Goal: Answer question/provide support: Share knowledge or assist other users

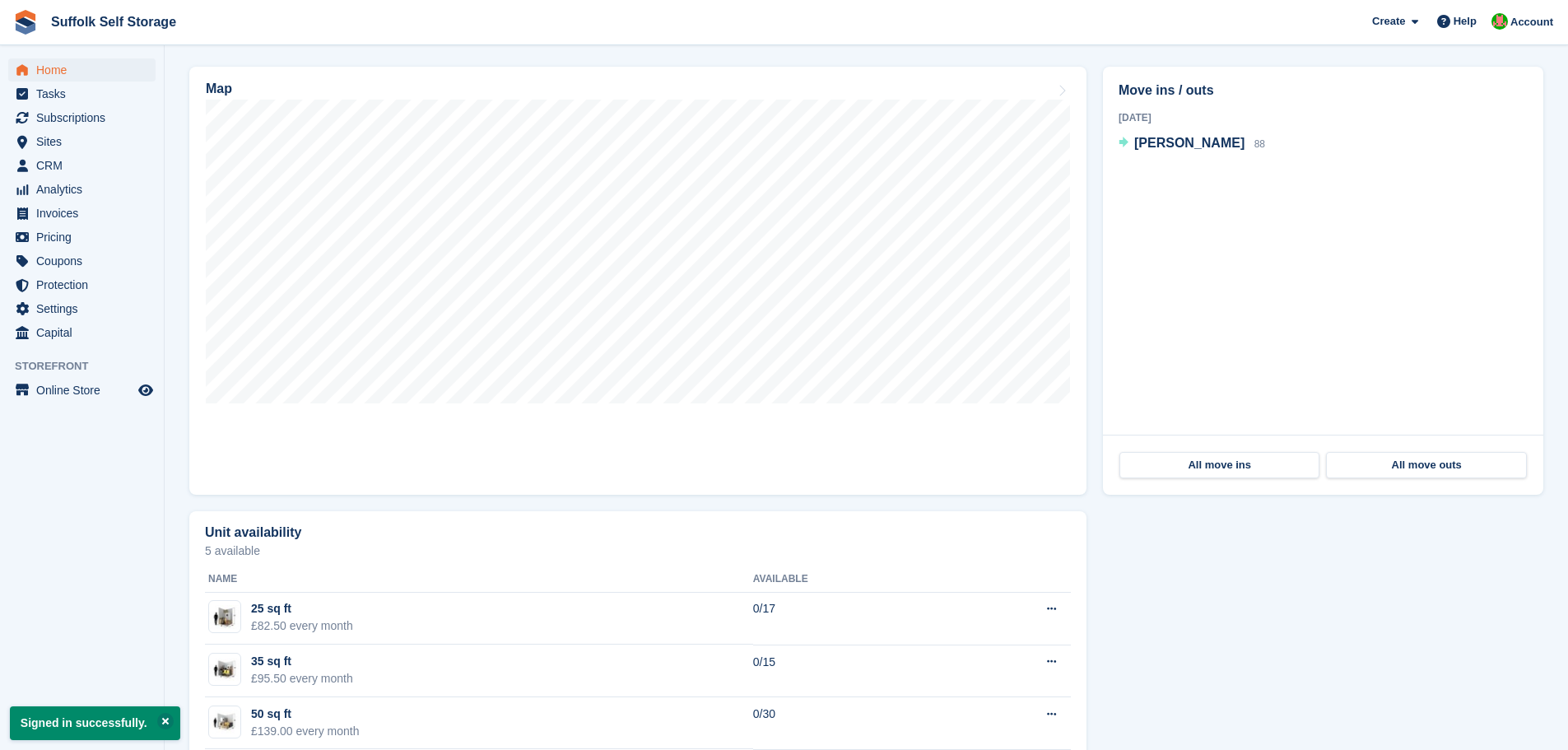
scroll to position [412, 0]
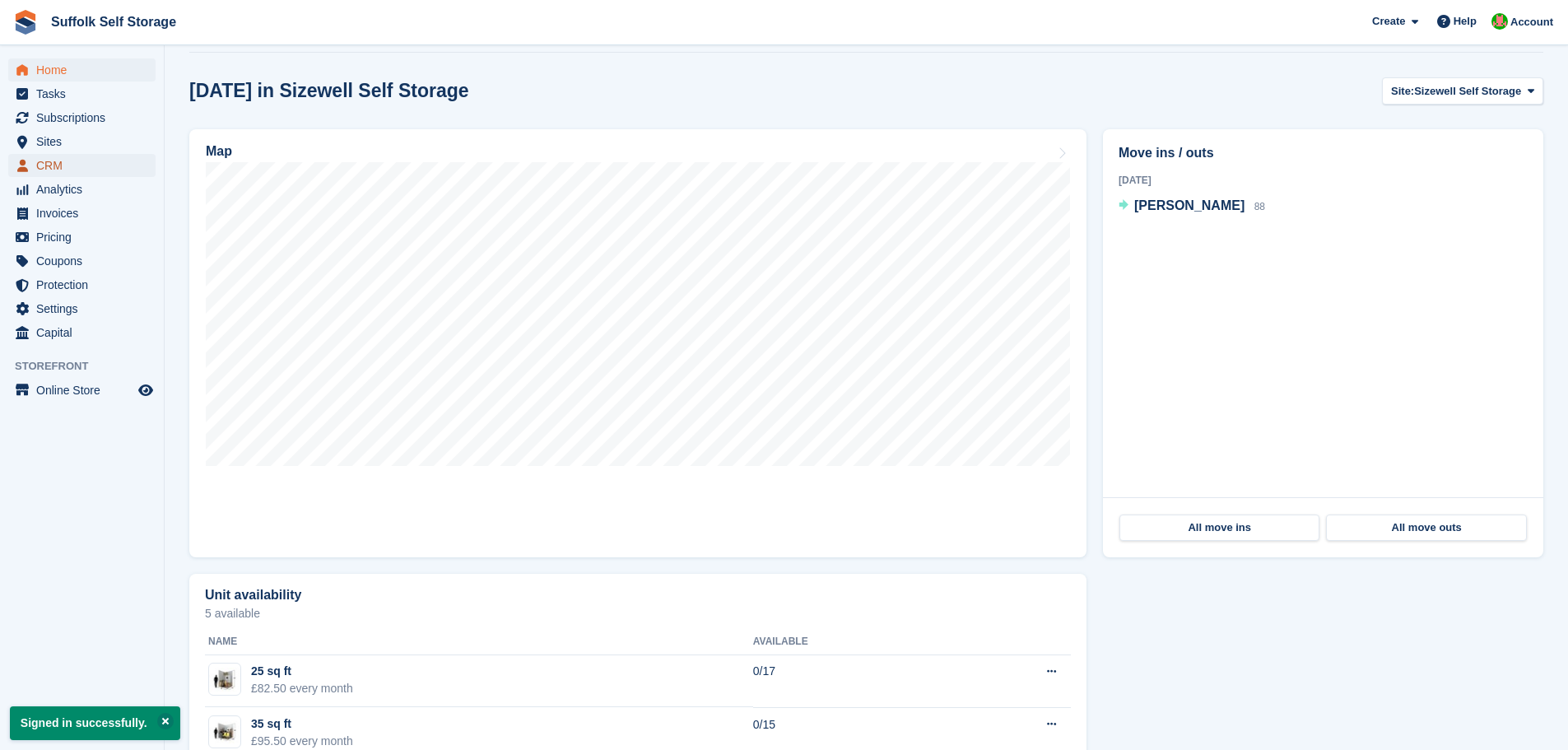
click at [43, 164] on span "CRM" at bounding box center [85, 165] width 99 height 23
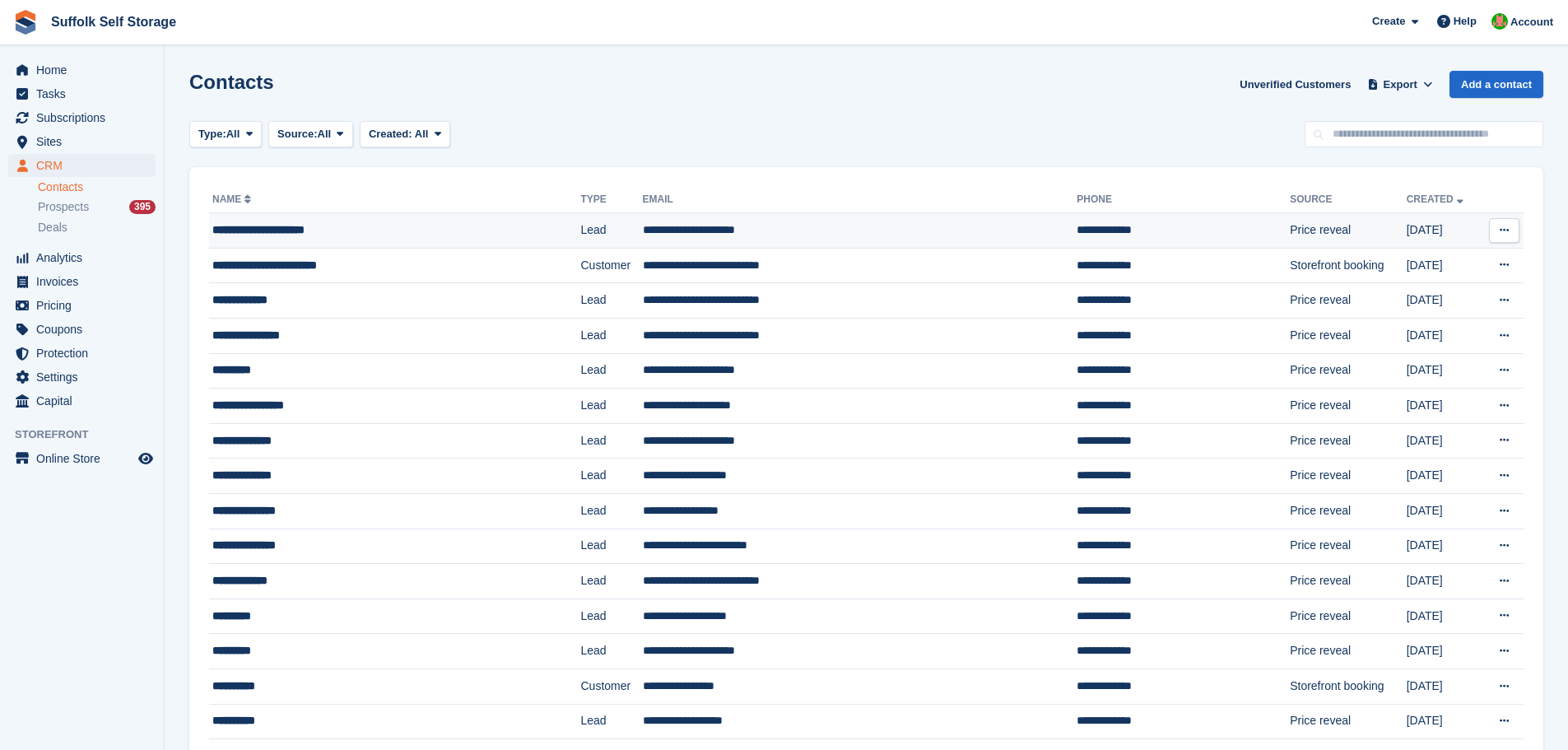
click at [297, 224] on div "**********" at bounding box center [361, 230] width 297 height 17
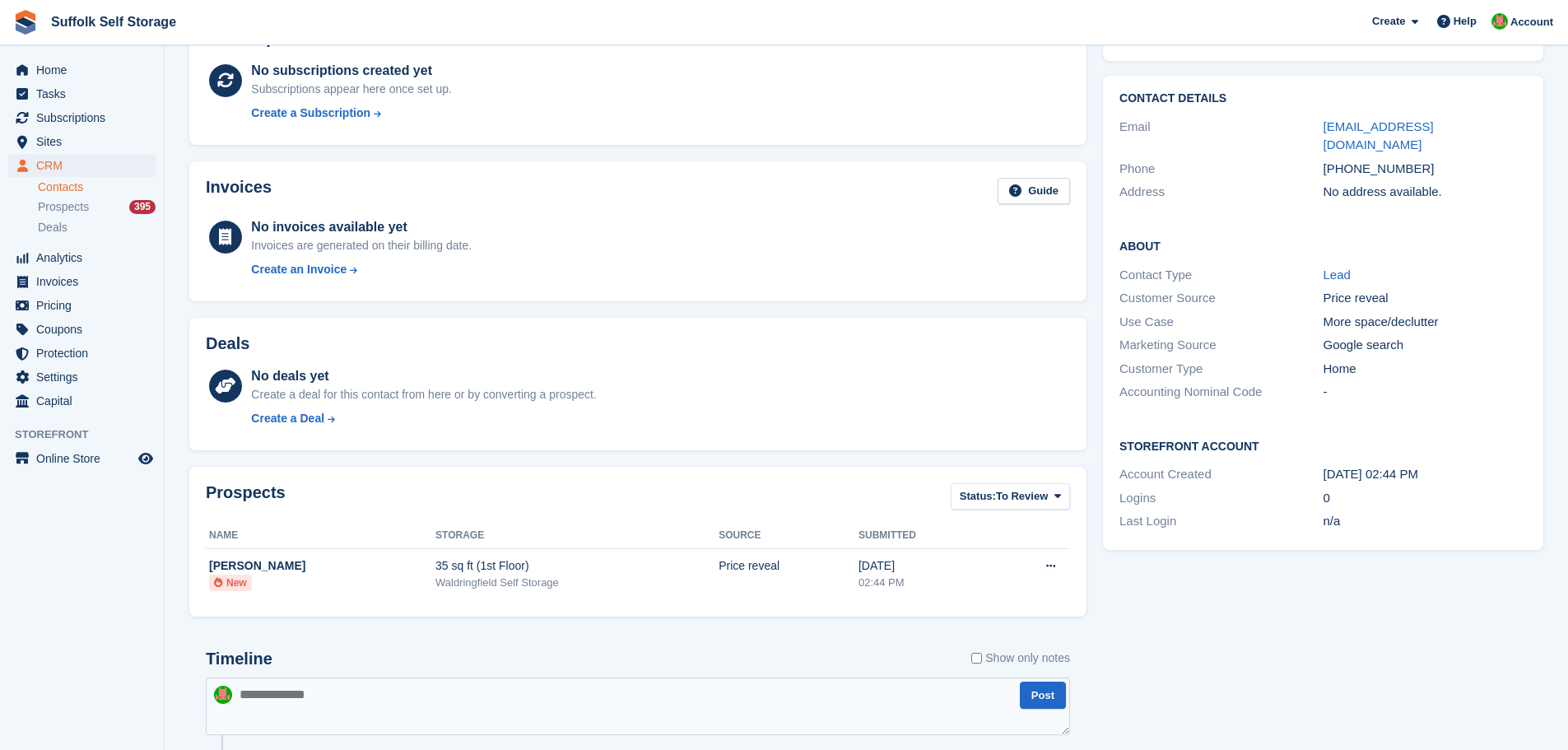
scroll to position [298, 0]
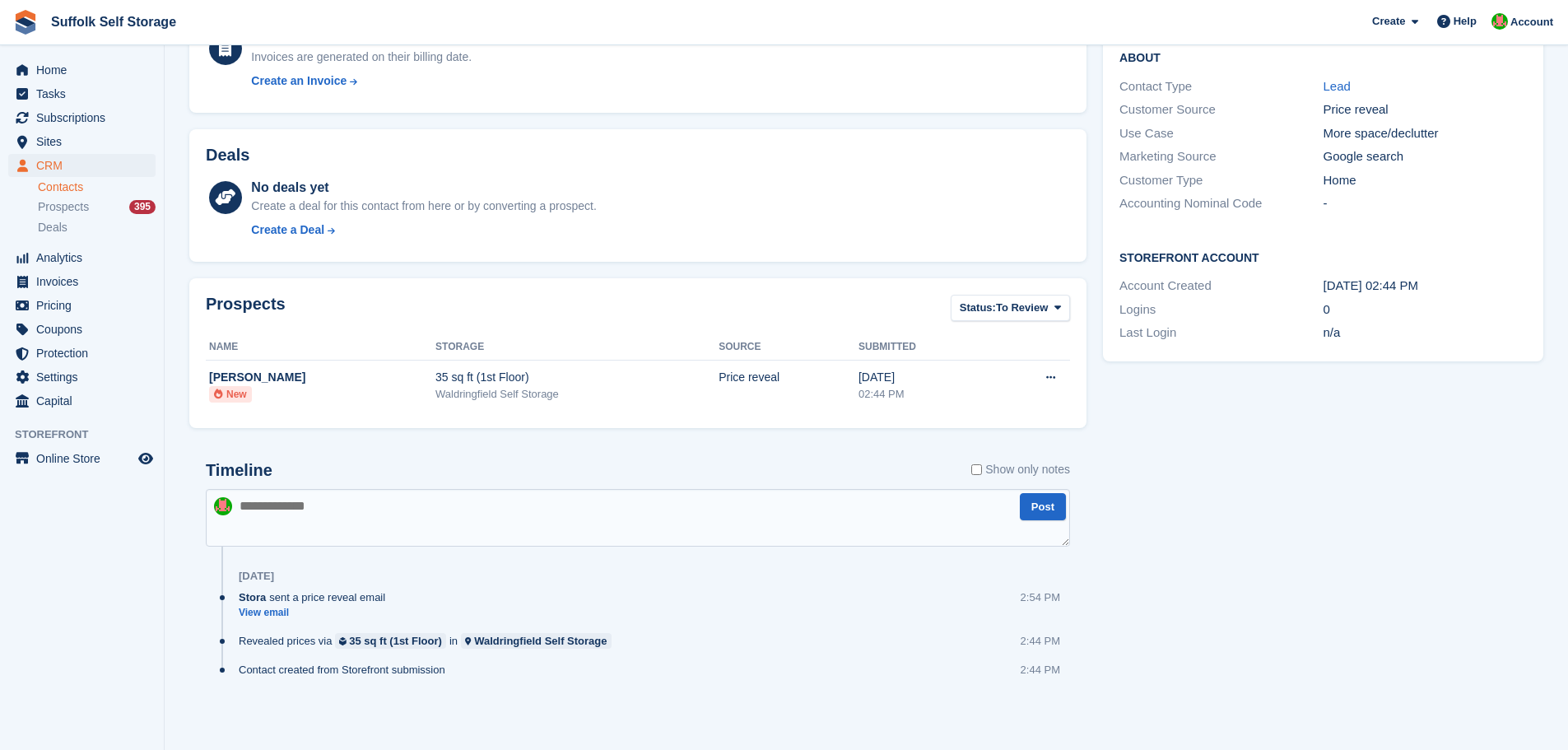
drag, startPoint x: 319, startPoint y: 518, endPoint x: 323, endPoint y: 508, distance: 10.8
click at [318, 517] on textarea at bounding box center [637, 518] width 864 height 58
type textarea "**********"
click at [1037, 500] on button "Post" at bounding box center [1042, 507] width 46 height 27
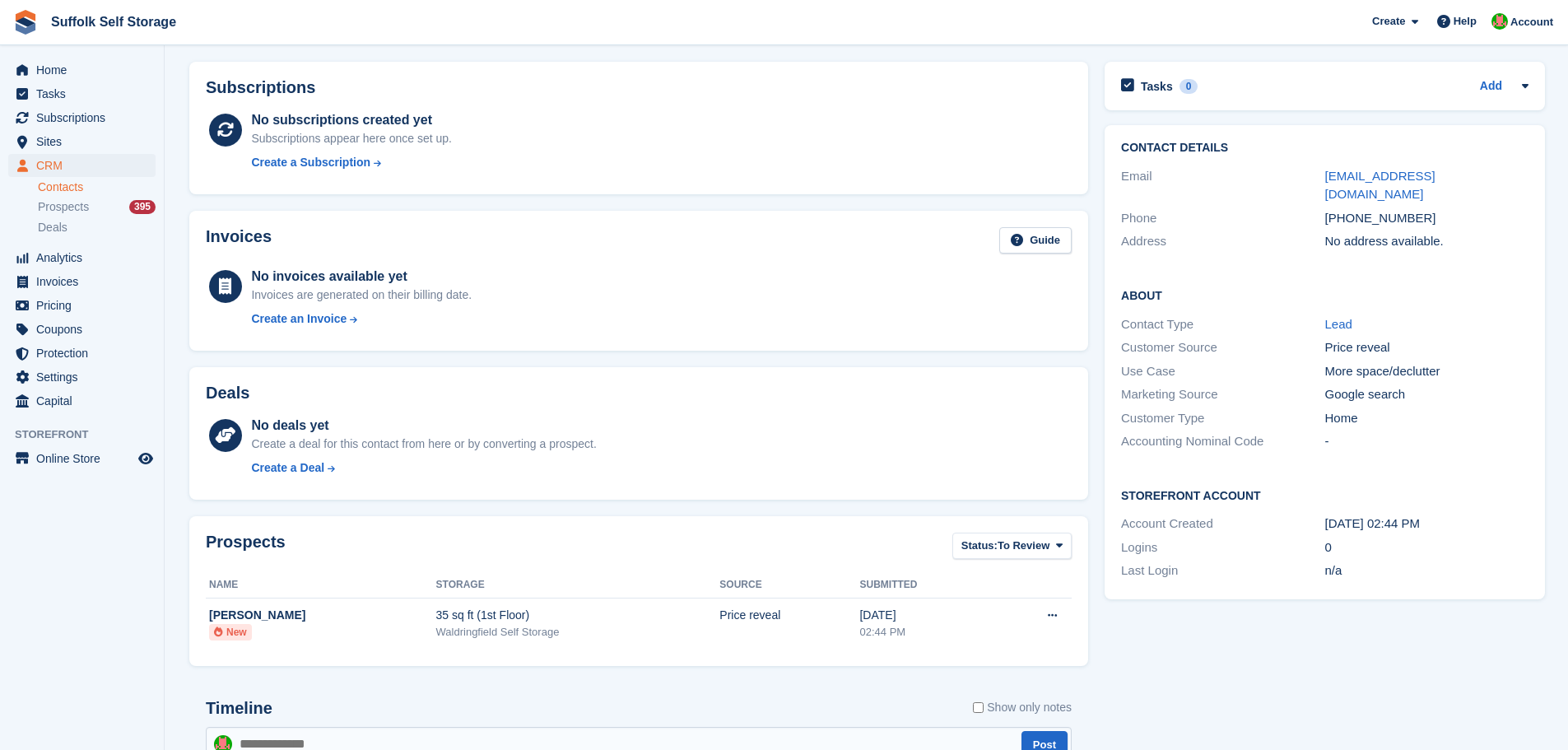
scroll to position [51, 0]
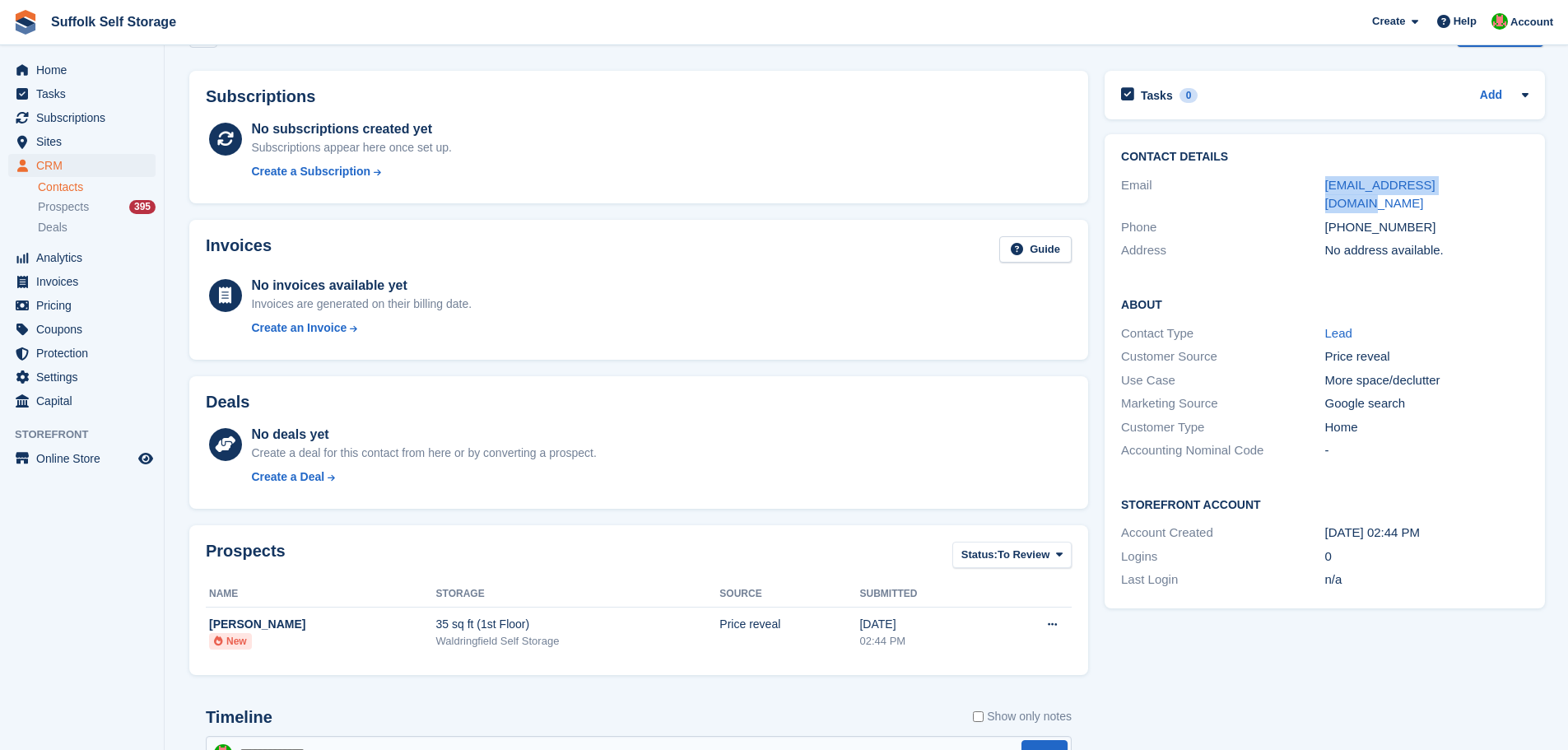
drag, startPoint x: 1476, startPoint y: 183, endPoint x: 1329, endPoint y: 186, distance: 147.0
click at [1321, 190] on div "Email warthog81tfw@gmx.co.uk" at bounding box center [1325, 195] width 407 height 42
copy div "warthog81tfw@gmx.co.uk"
